Goal: Task Accomplishment & Management: Use online tool/utility

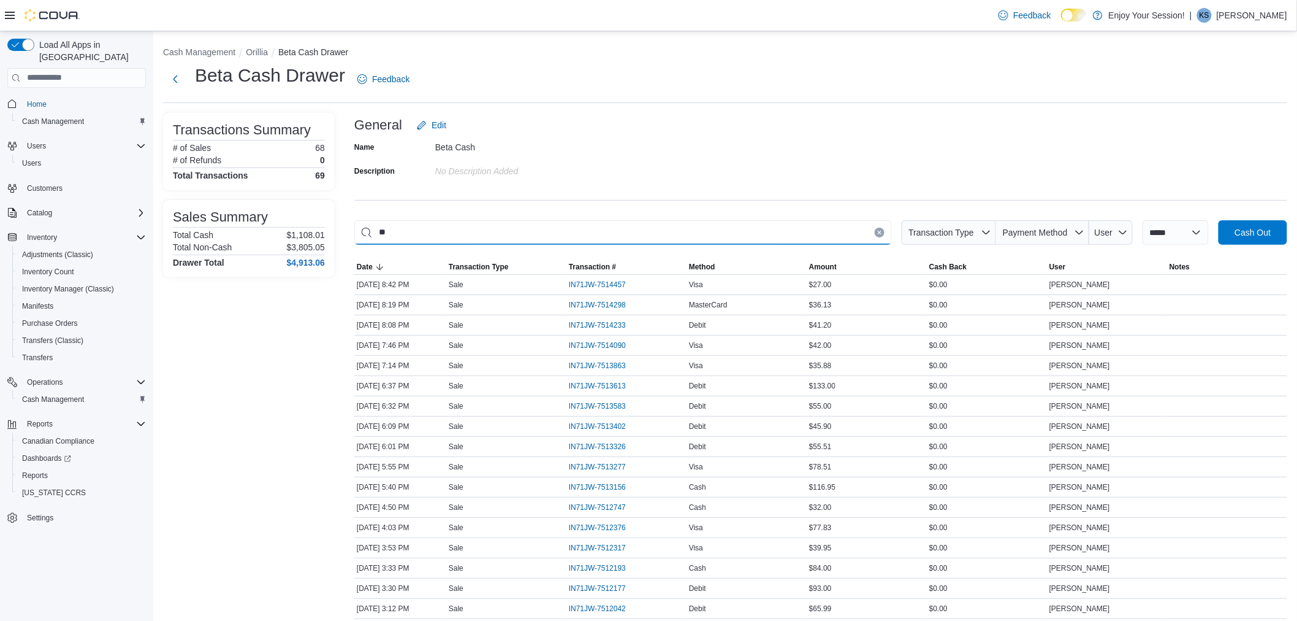
click at [754, 234] on input "**" at bounding box center [623, 232] width 538 height 25
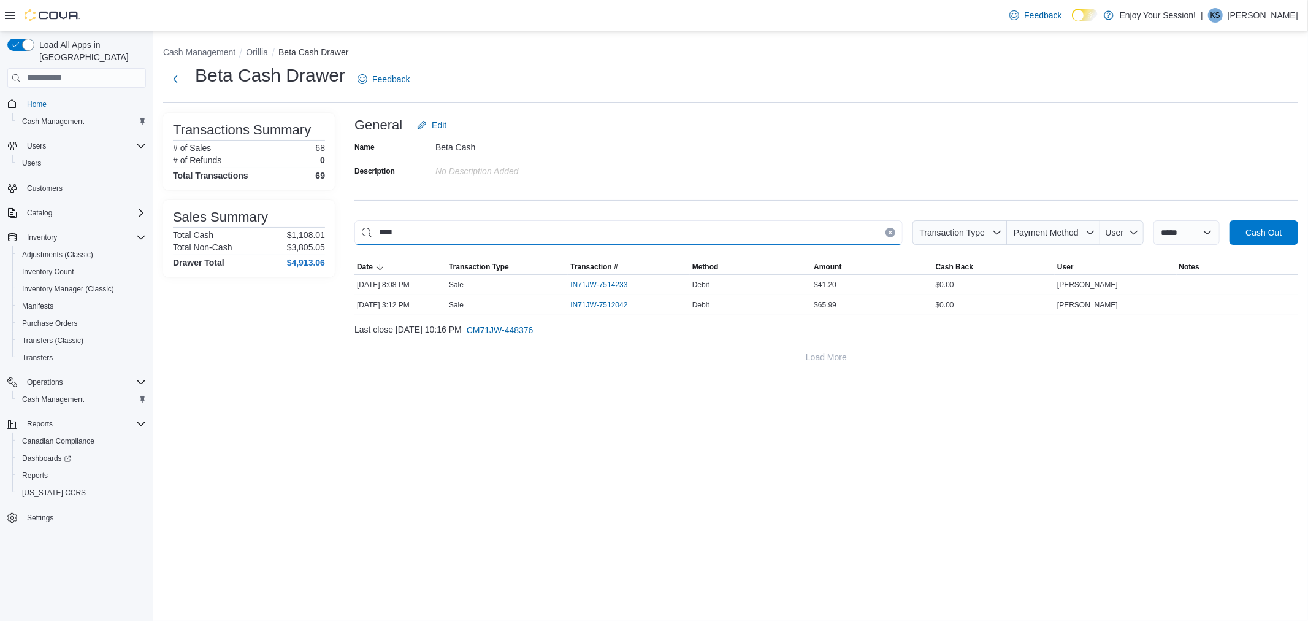
type input "*****"
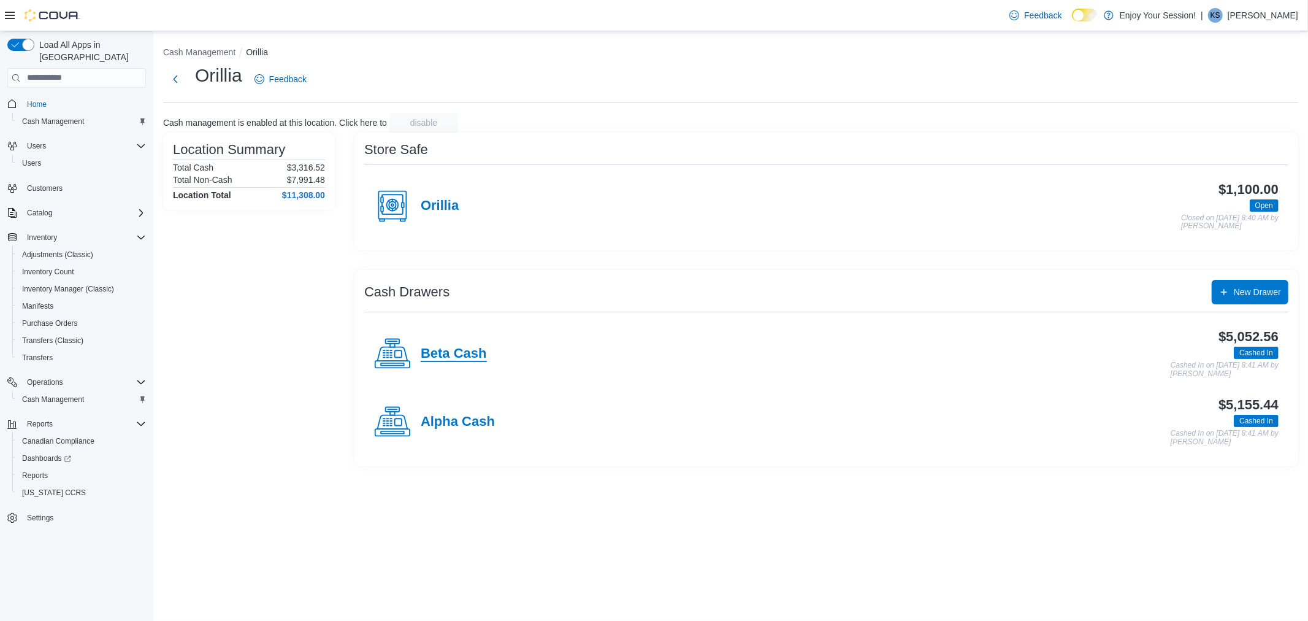
click at [436, 346] on h4 "Beta Cash" at bounding box center [454, 354] width 66 height 16
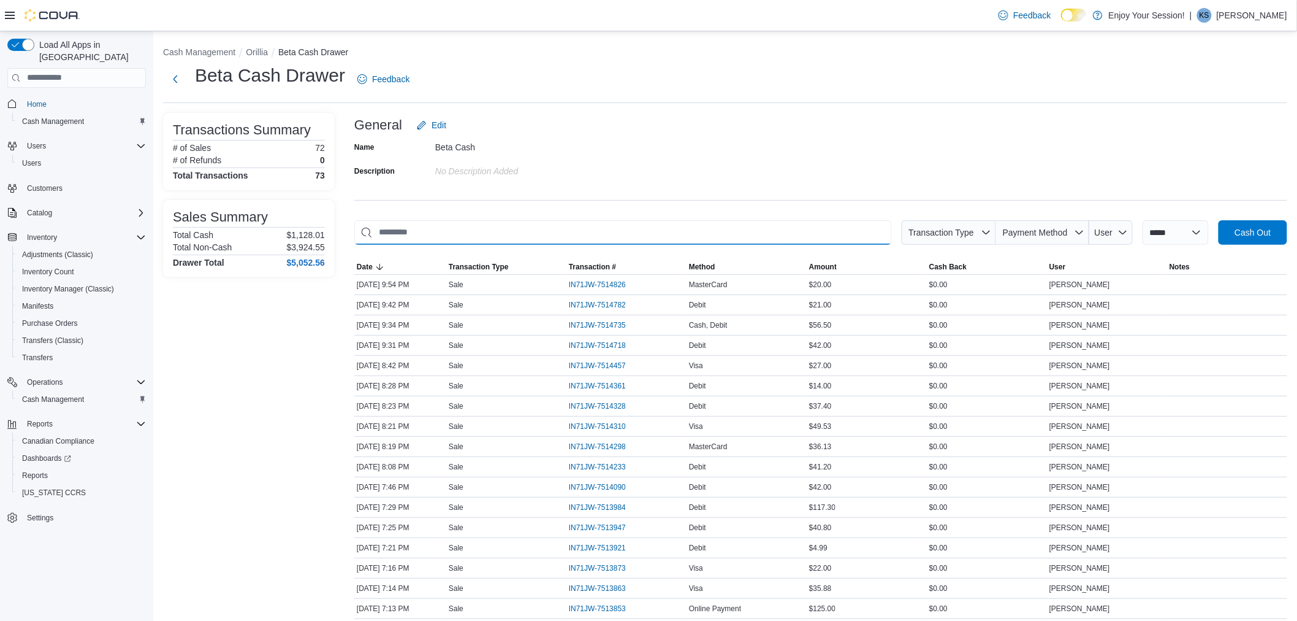
click at [711, 236] on input "This is a search bar. As you type, the results lower in the page will automatic…" at bounding box center [623, 232] width 538 height 25
type input "***"
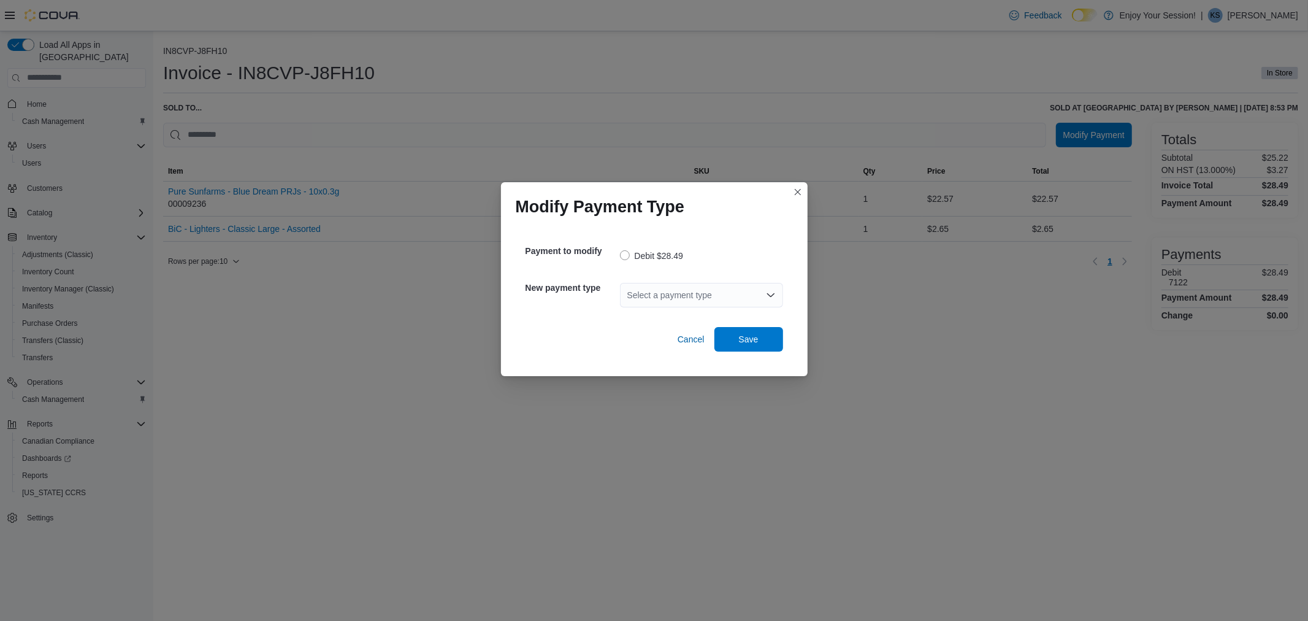
click at [696, 302] on div "Select a payment type" at bounding box center [701, 295] width 163 height 25
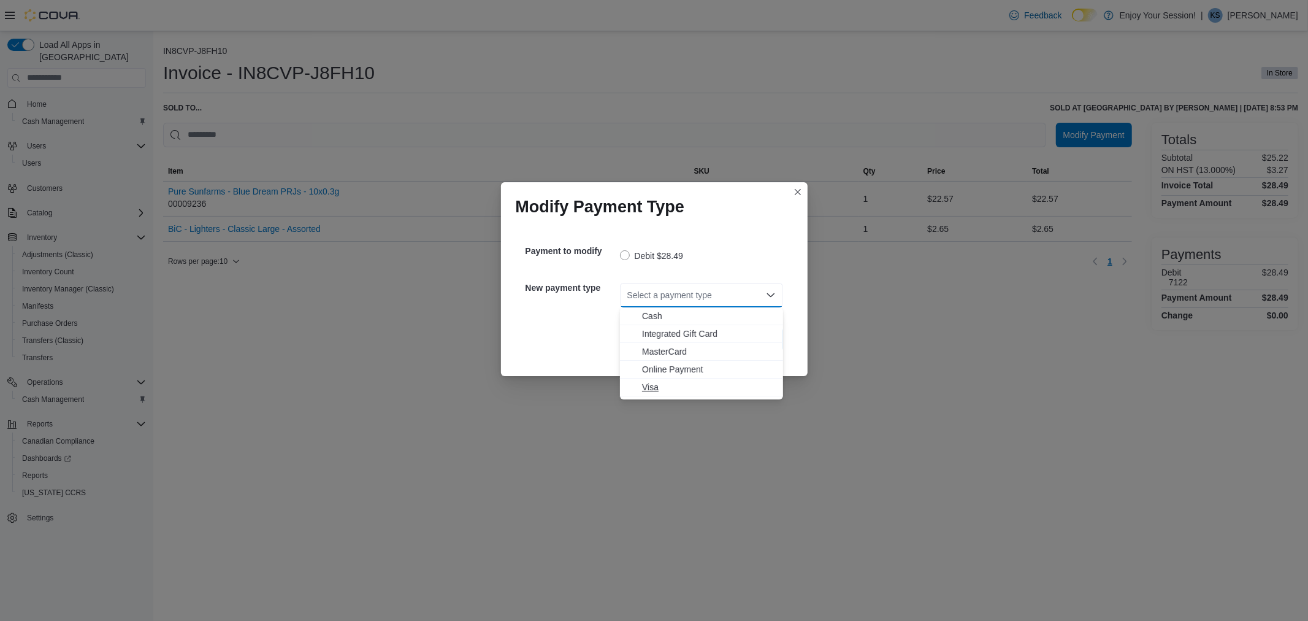
click at [670, 388] on span "Visa" at bounding box center [709, 387] width 134 height 12
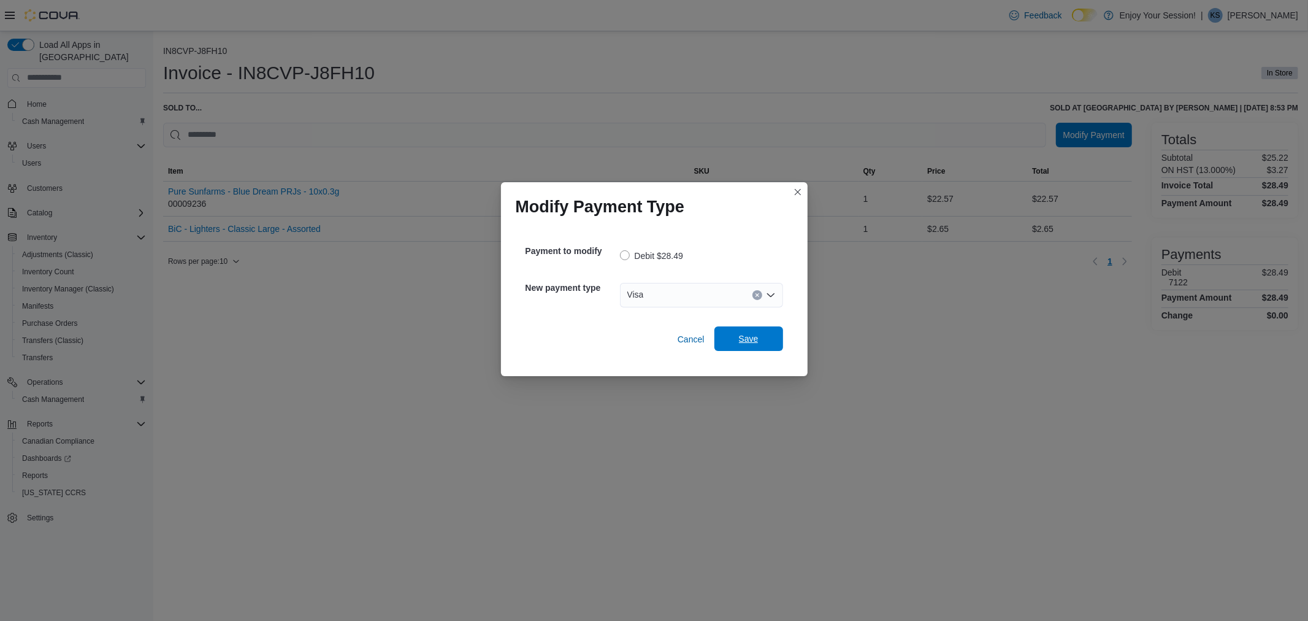
click at [763, 341] on span "Save" at bounding box center [749, 338] width 54 height 25
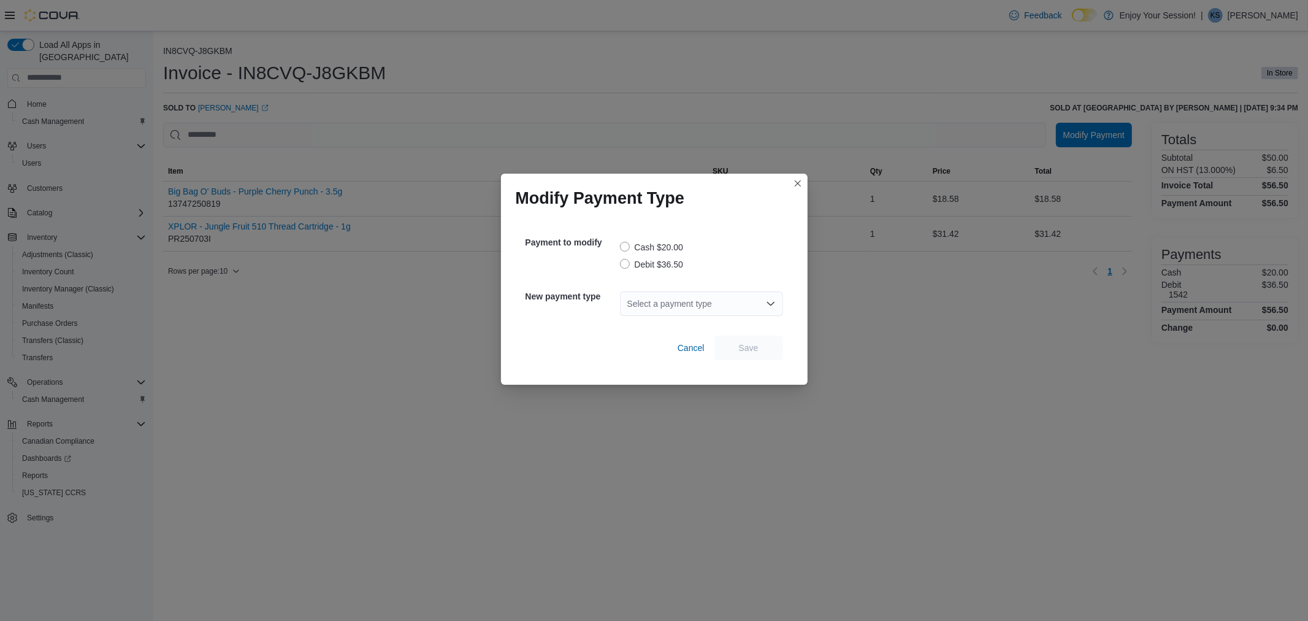
click at [621, 266] on label "Debit $36.50" at bounding box center [651, 264] width 63 height 15
click at [636, 299] on div "Select a payment type" at bounding box center [701, 303] width 163 height 25
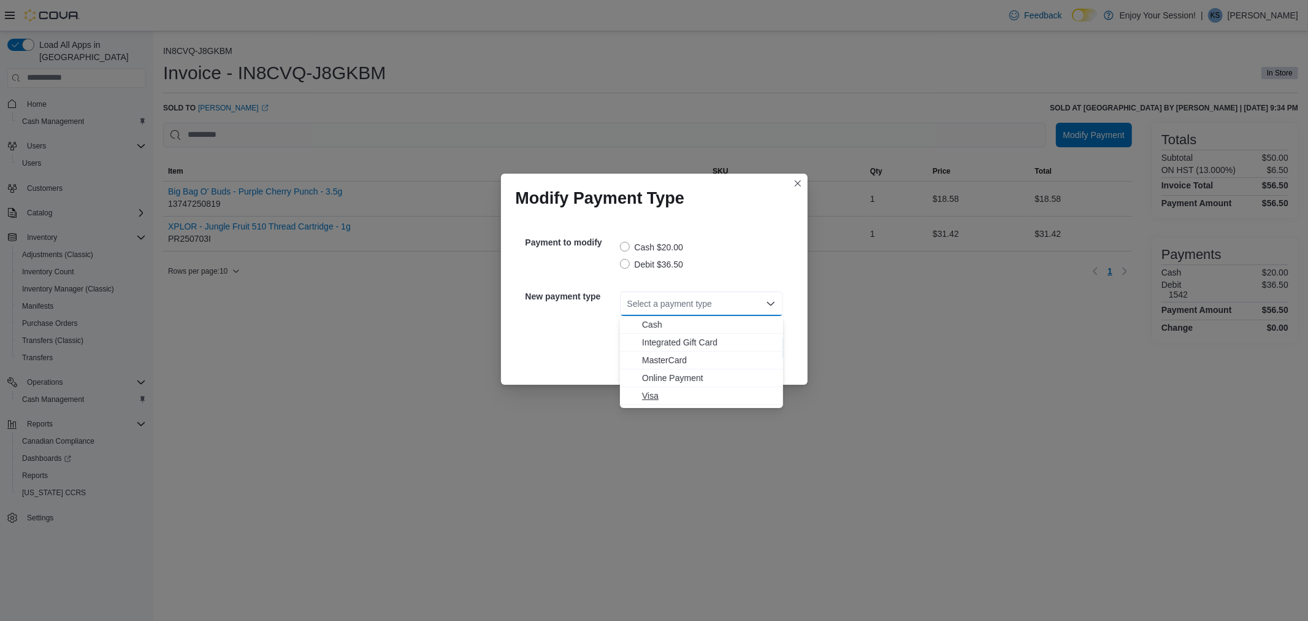
click at [675, 391] on span "Visa" at bounding box center [709, 395] width 134 height 12
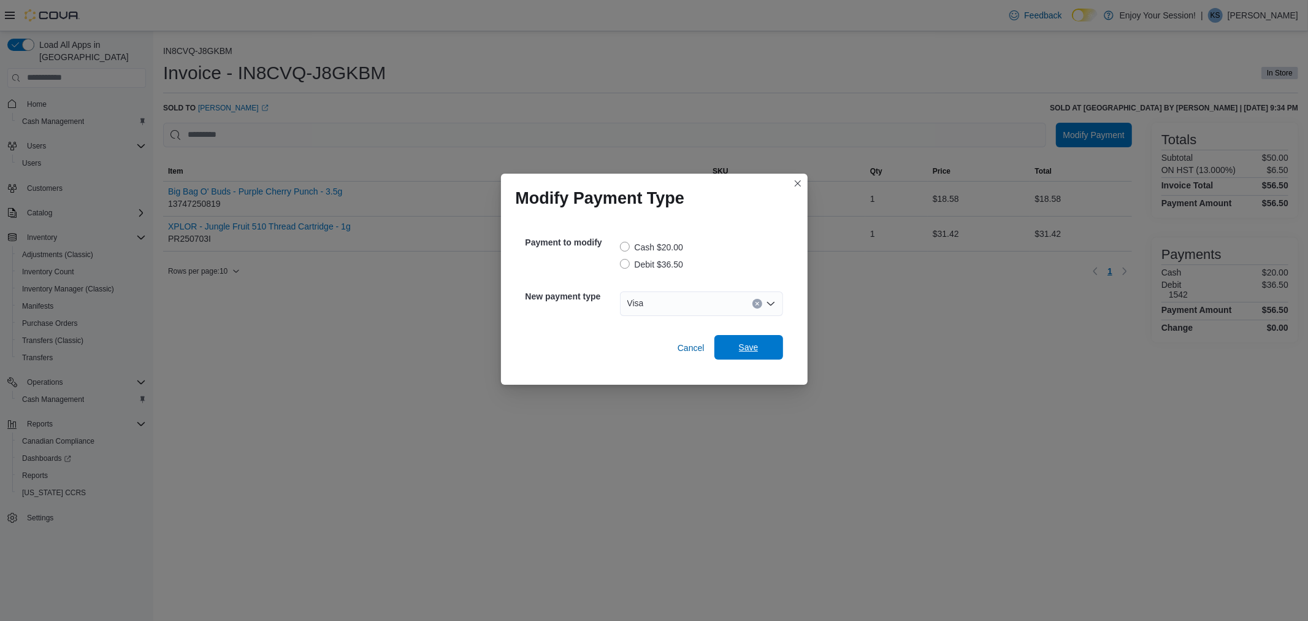
click at [733, 341] on span "Save" at bounding box center [749, 347] width 54 height 25
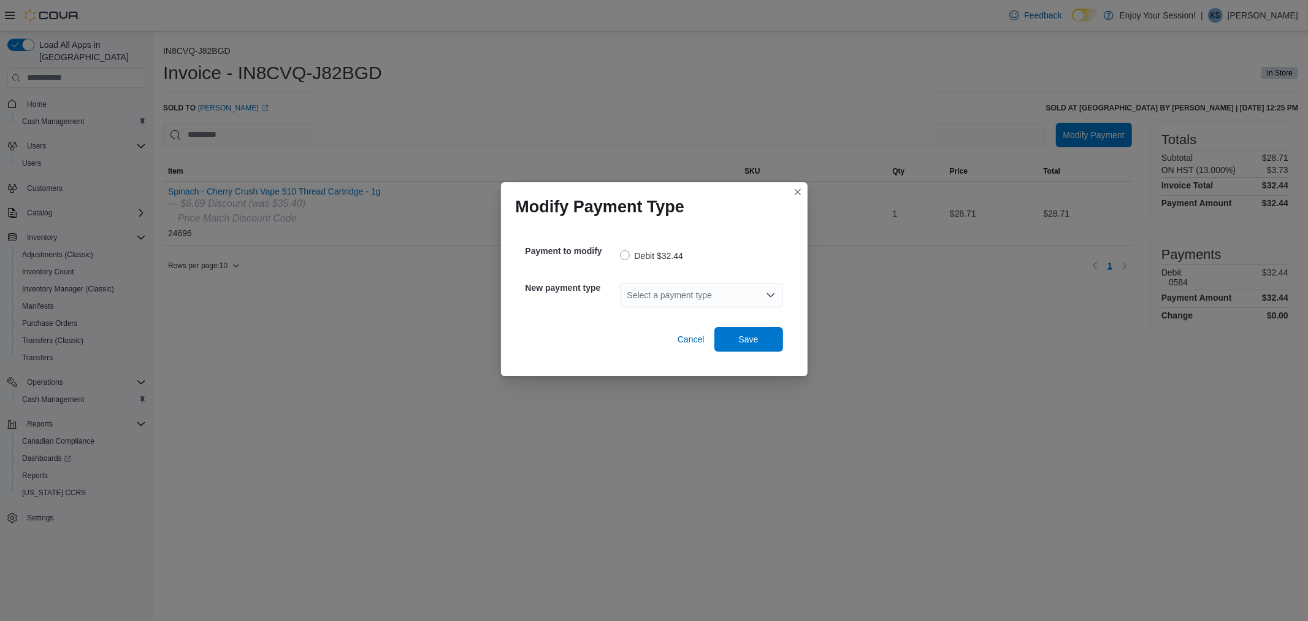
click at [645, 290] on div "Select a payment type" at bounding box center [701, 295] width 163 height 25
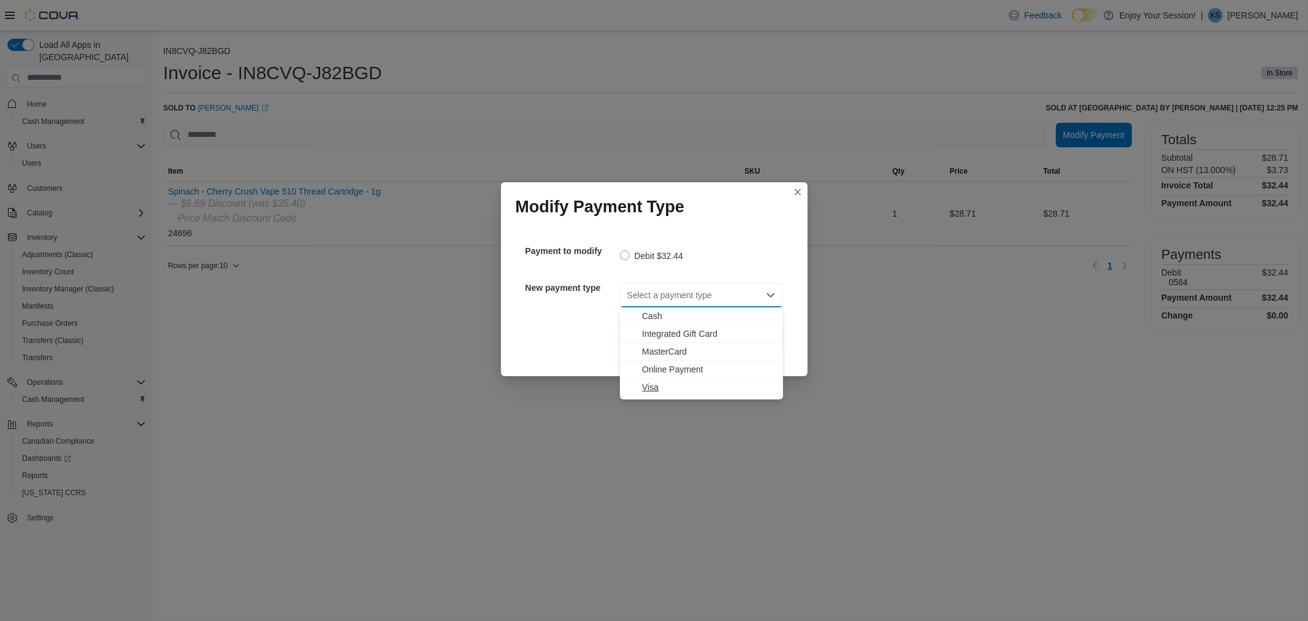
click at [639, 382] on span "Visa" at bounding box center [701, 387] width 148 height 12
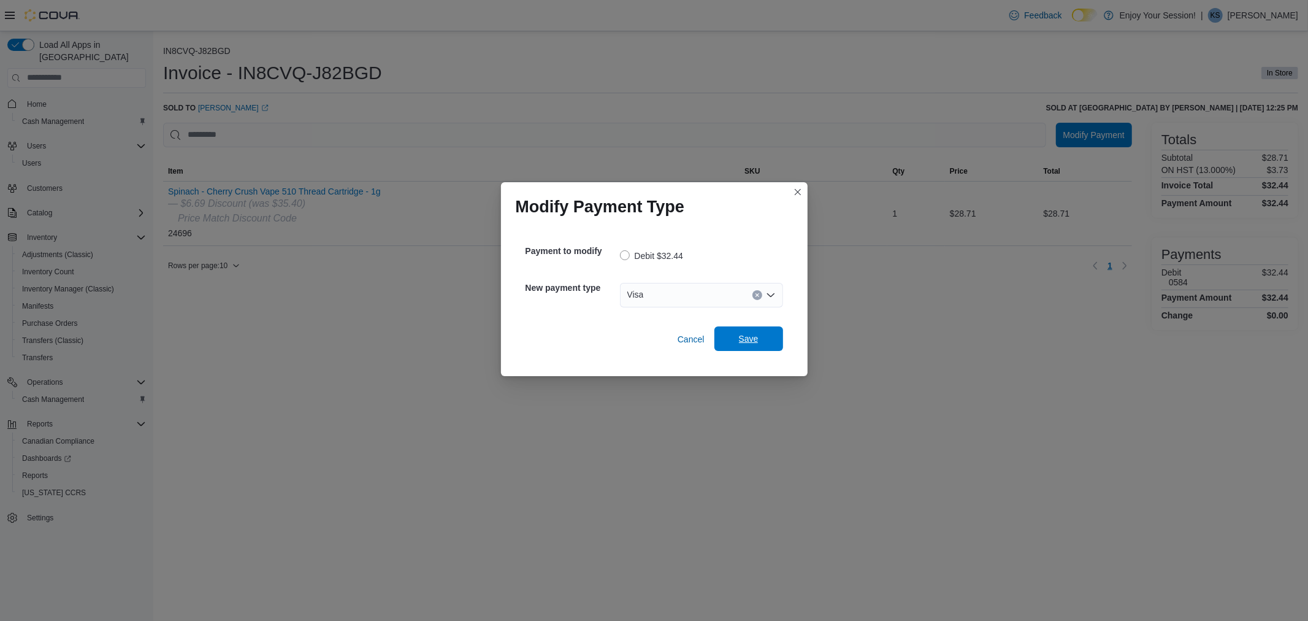
click at [727, 343] on span "Save" at bounding box center [749, 338] width 54 height 25
drag, startPoint x: 753, startPoint y: 296, endPoint x: 738, endPoint y: 304, distance: 17.0
click at [752, 296] on div "Select a payment type" at bounding box center [701, 295] width 163 height 25
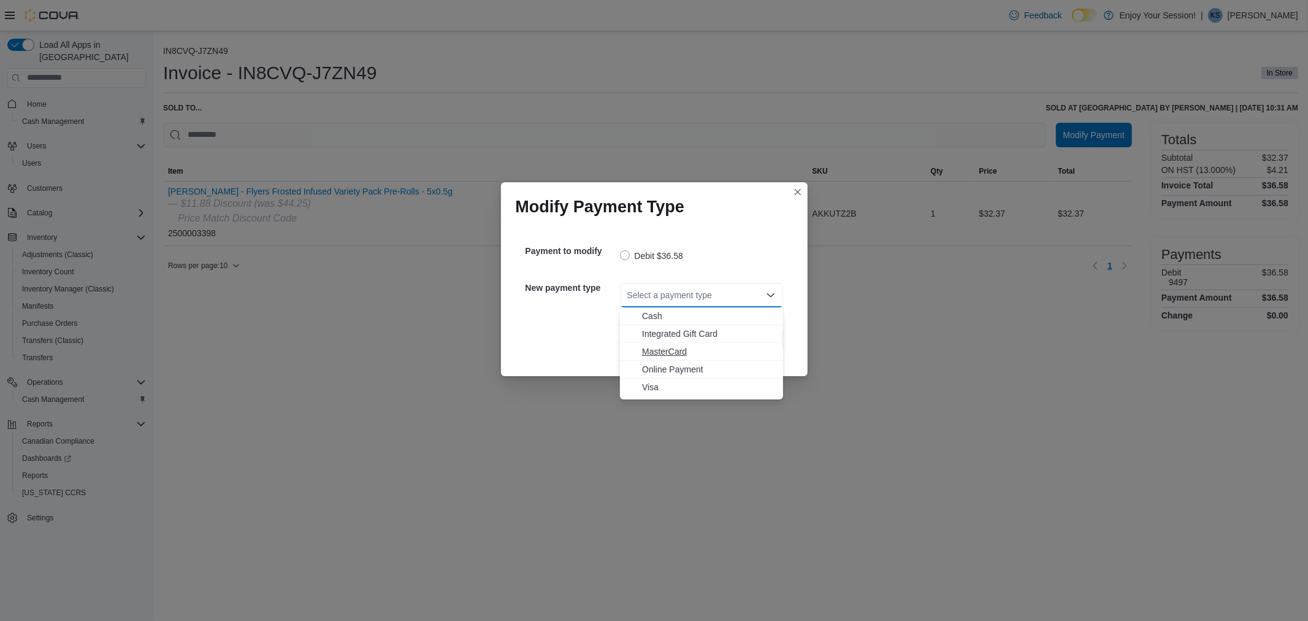
click at [644, 354] on span "MasterCard" at bounding box center [709, 351] width 134 height 12
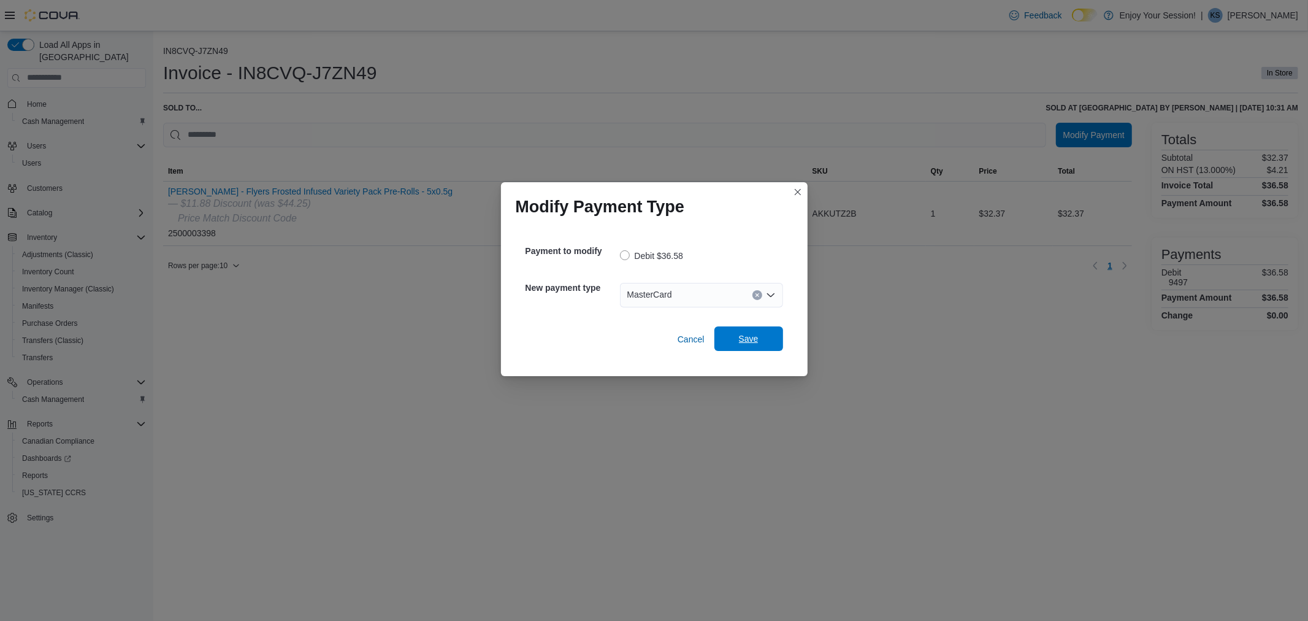
click at [726, 345] on span "Save" at bounding box center [749, 338] width 54 height 25
